Goal: Obtain resource: Download file/media

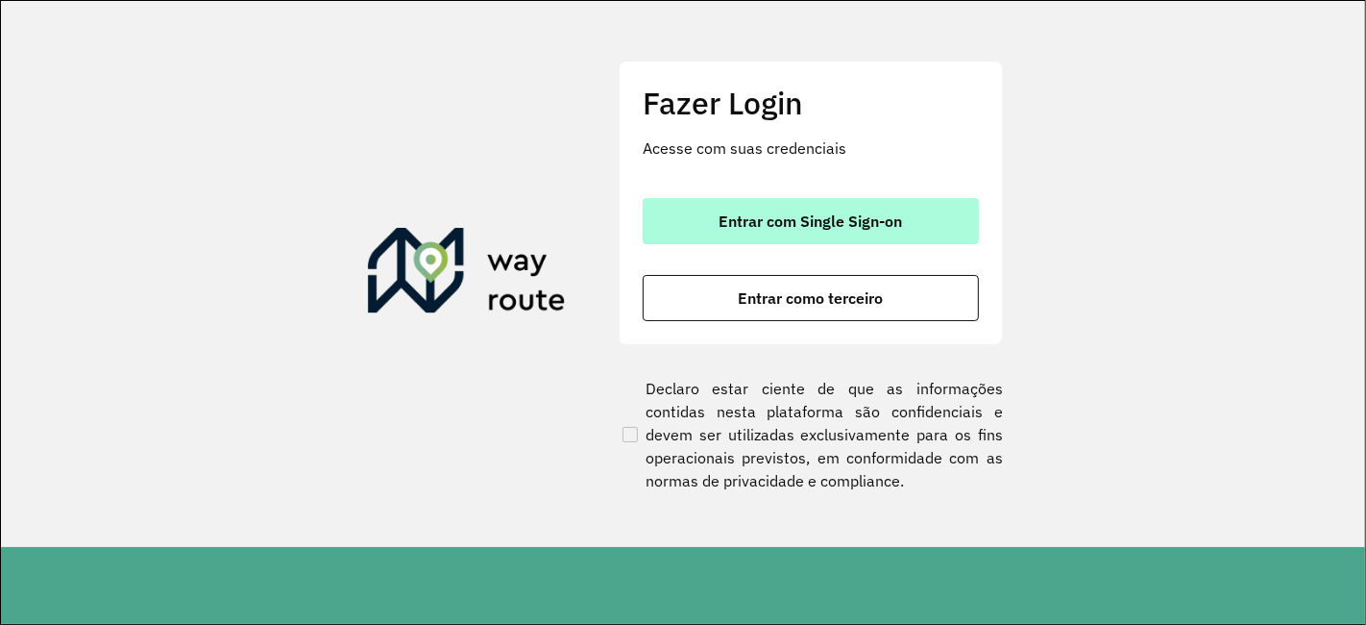
click at [828, 223] on span "Entrar com Single Sign-on" at bounding box center [812, 220] width 184 height 15
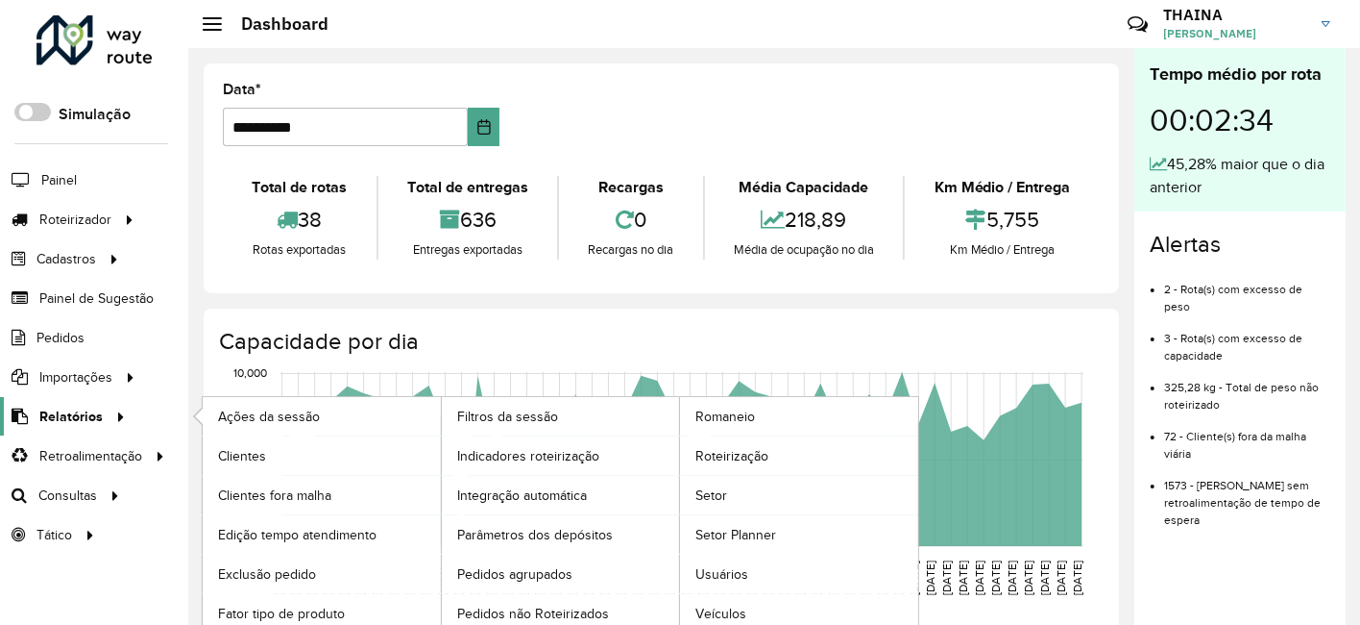
click at [68, 421] on span "Relatórios" at bounding box center [70, 416] width 63 height 20
click at [756, 427] on link "Romaneio" at bounding box center [799, 416] width 238 height 38
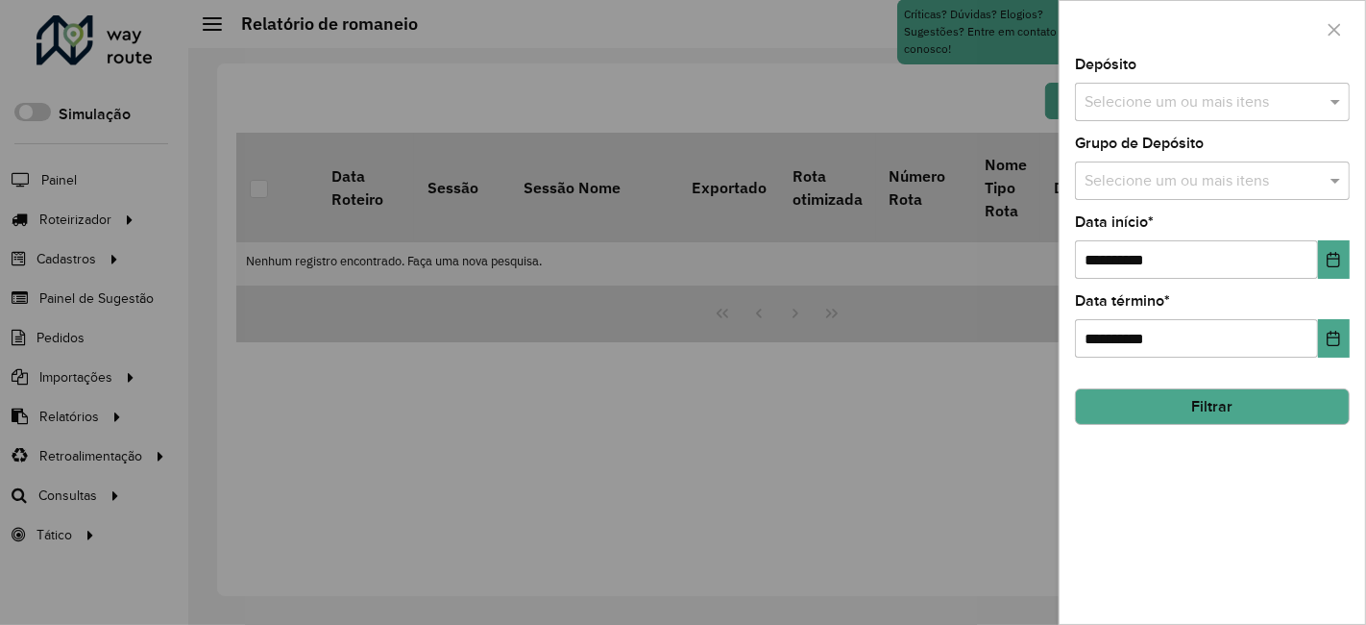
click at [1146, 116] on div "Selecione um ou mais itens" at bounding box center [1212, 102] width 275 height 38
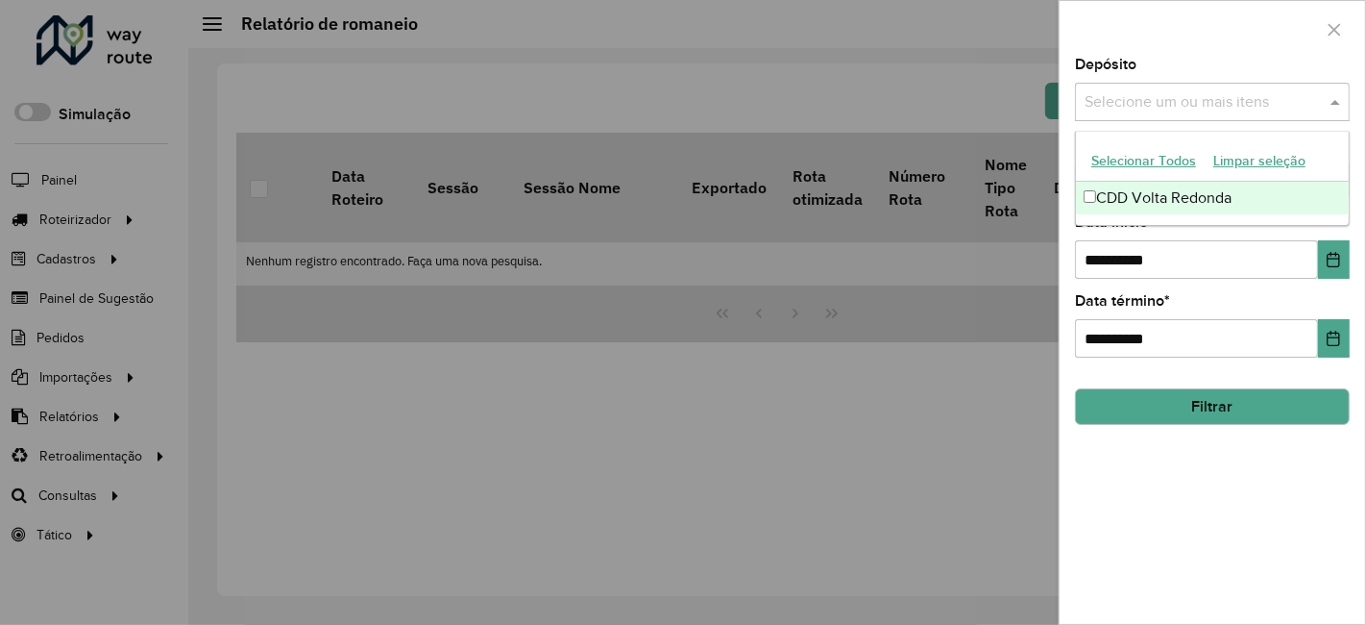
click at [1131, 199] on div "CDD Volta Redonda" at bounding box center [1213, 198] width 274 height 33
click at [1139, 236] on div "**********" at bounding box center [1212, 246] width 275 height 63
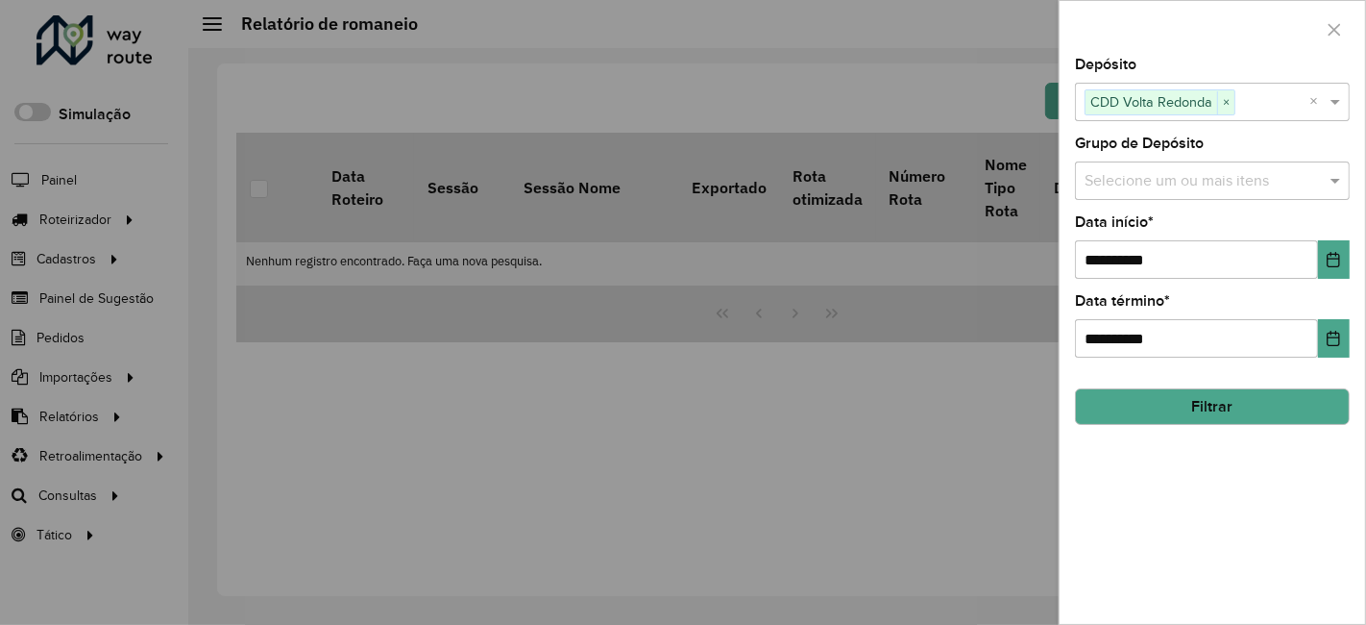
click at [1136, 183] on input "text" at bounding box center [1203, 181] width 246 height 23
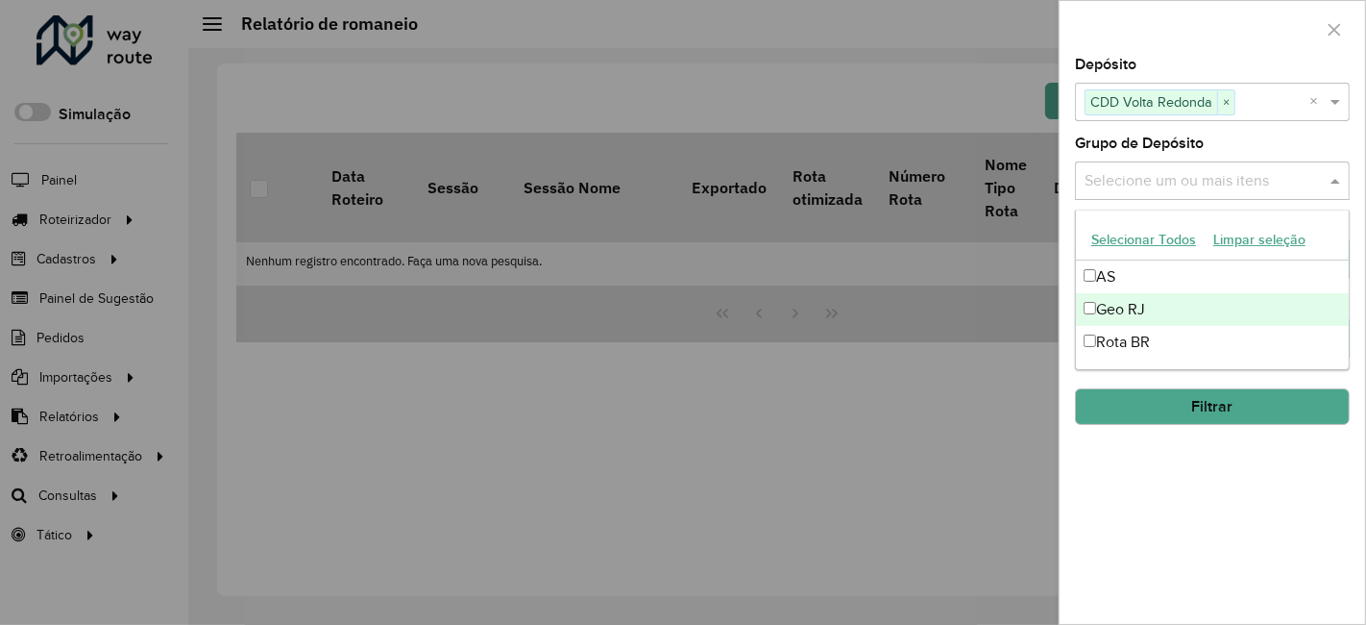
click at [1112, 310] on div "Geo RJ" at bounding box center [1213, 309] width 274 height 33
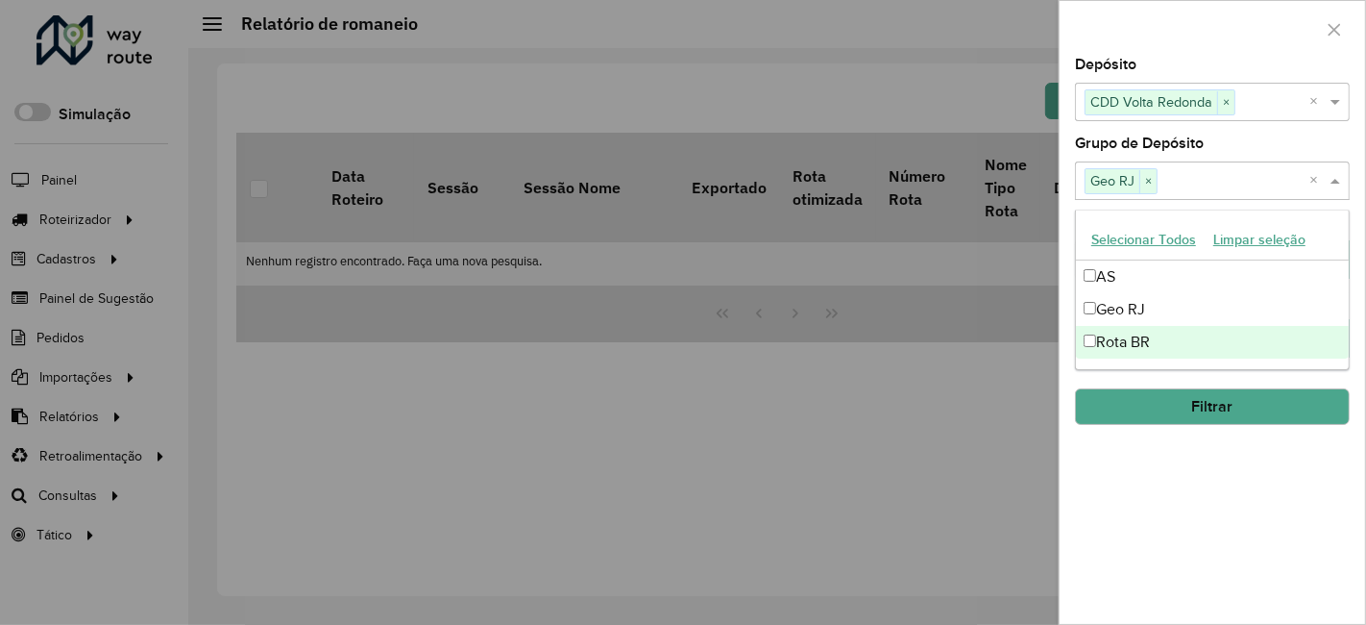
click at [1164, 493] on div "**********" at bounding box center [1213, 341] width 306 height 566
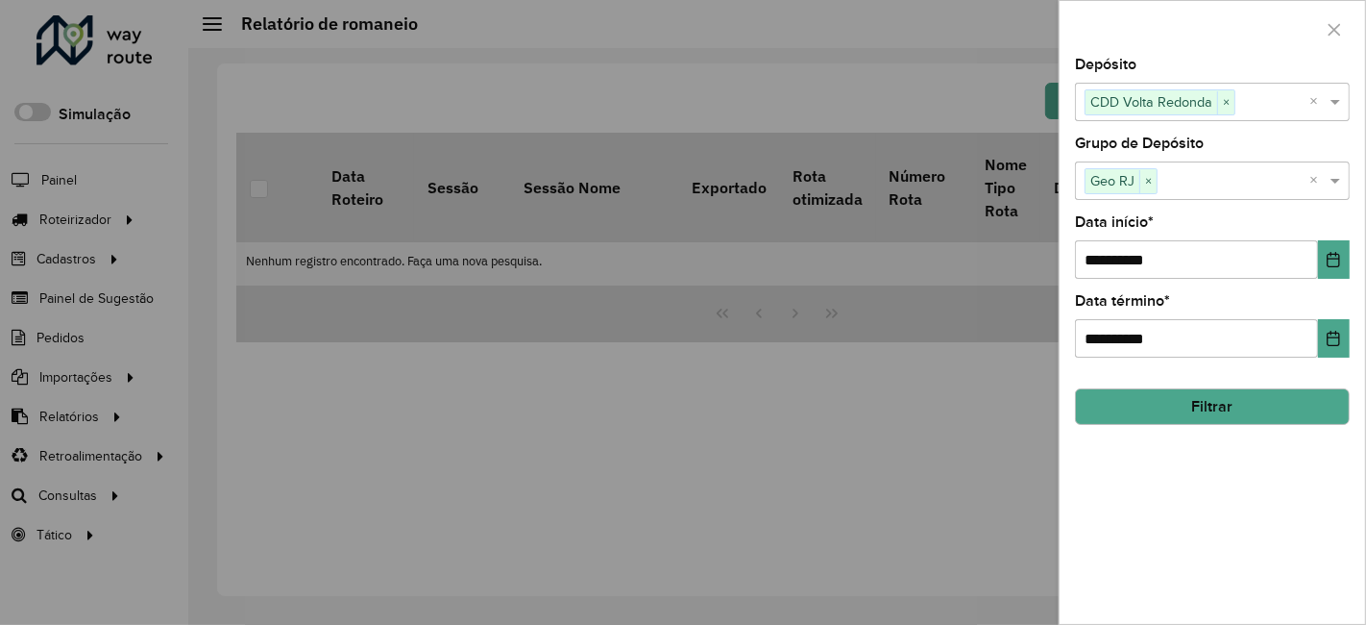
click at [1198, 378] on hb-field-button "Filtrar" at bounding box center [1212, 399] width 275 height 52
drag, startPoint x: 1201, startPoint y: 404, endPoint x: 845, endPoint y: 532, distance: 378.7
click at [1200, 405] on button "Filtrar" at bounding box center [1212, 406] width 275 height 37
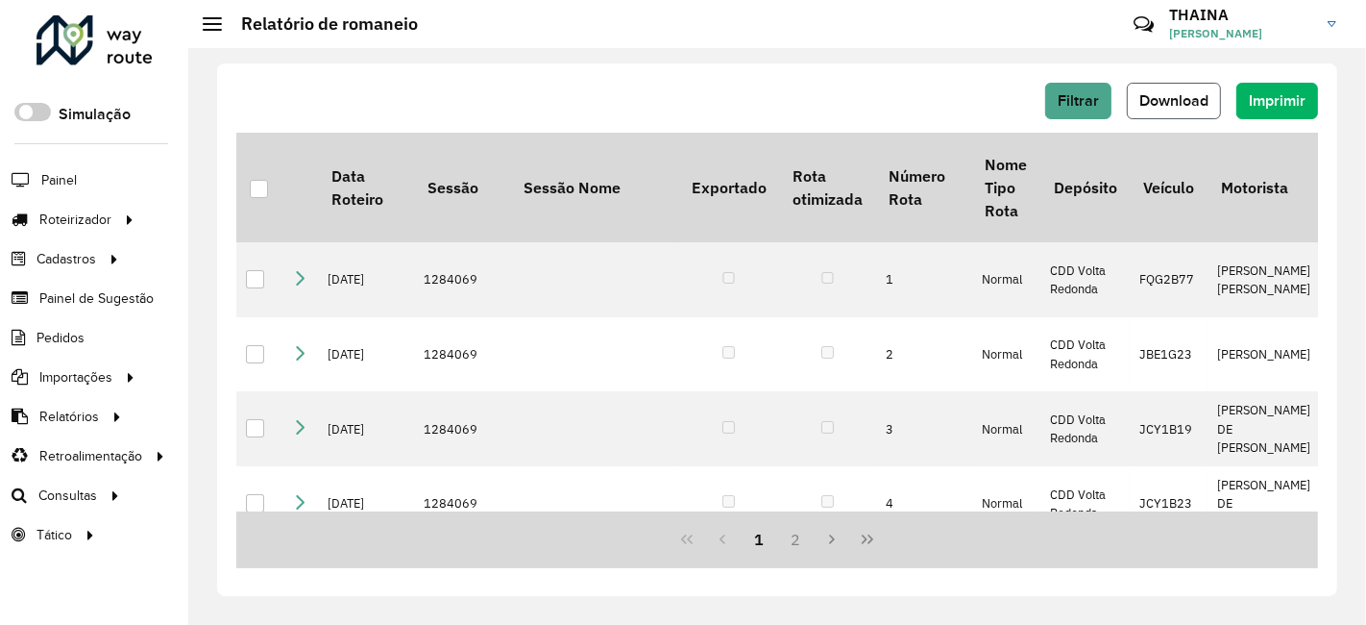
click at [1173, 92] on span "Download" at bounding box center [1173, 100] width 69 height 16
